Goal: Task Accomplishment & Management: Use online tool/utility

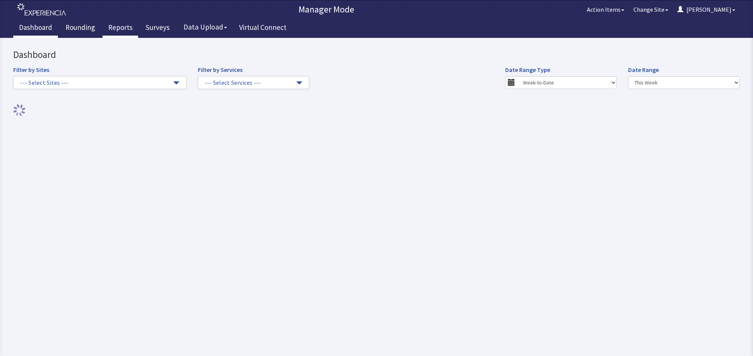
click at [110, 30] on link "Reports" at bounding box center [121, 28] width 36 height 19
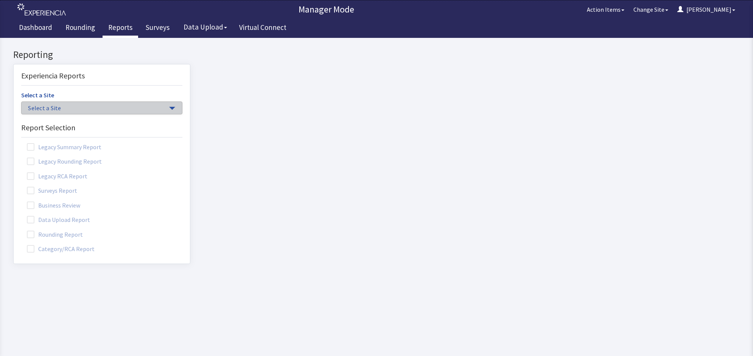
click at [169, 109] on span "button" at bounding box center [172, 108] width 6 height 3
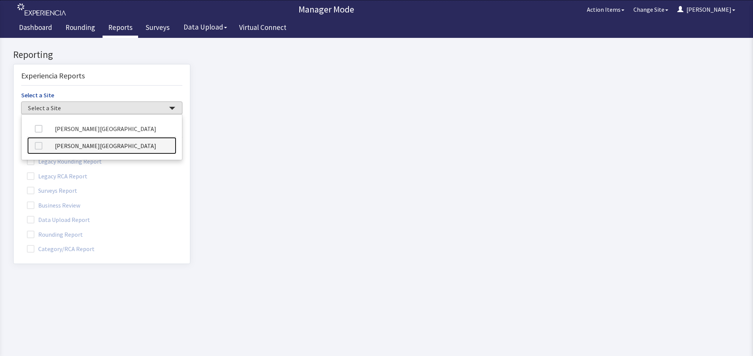
click at [139, 146] on link "[PERSON_NAME][GEOGRAPHIC_DATA]" at bounding box center [101, 145] width 149 height 17
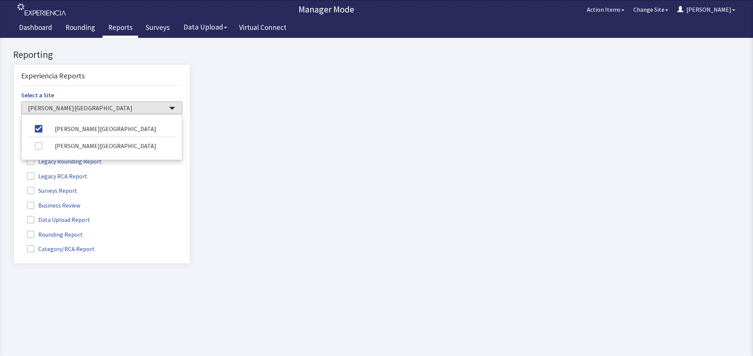
click at [47, 234] on label "Rounding Report" at bounding box center [55, 234] width 69 height 10
click at [14, 230] on input "Rounding Report" at bounding box center [14, 230] width 0 height 0
